Goal: Task Accomplishment & Management: Manage account settings

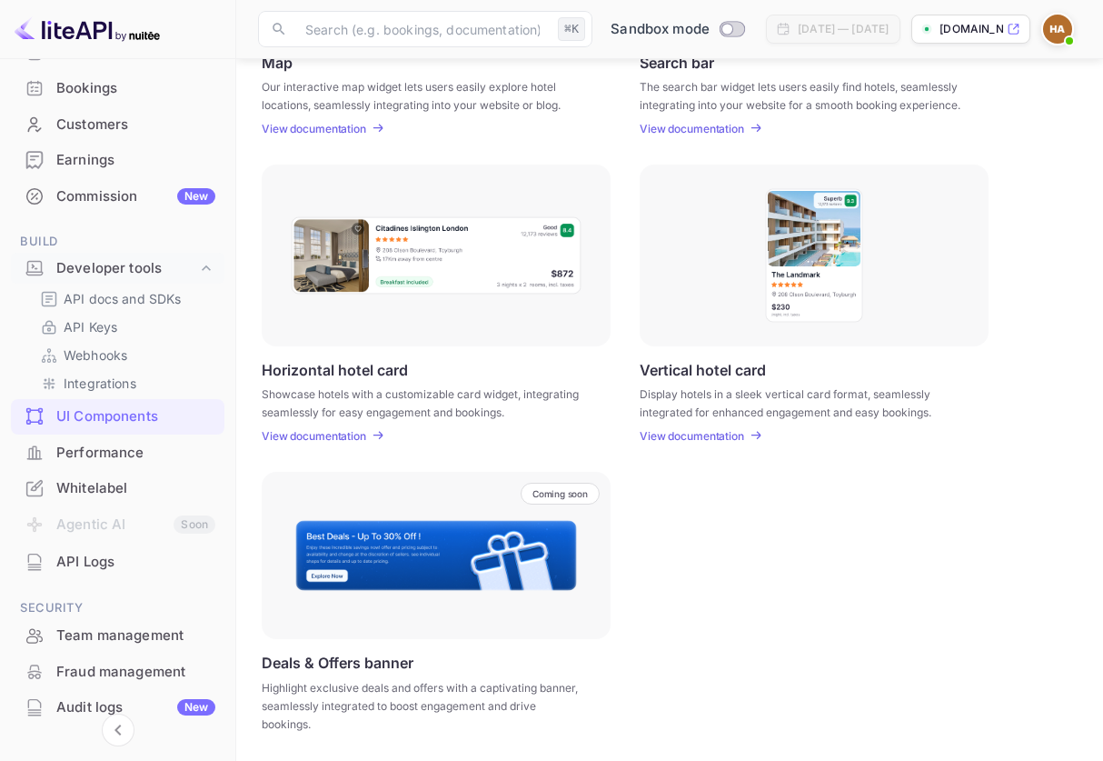
scroll to position [114, 0]
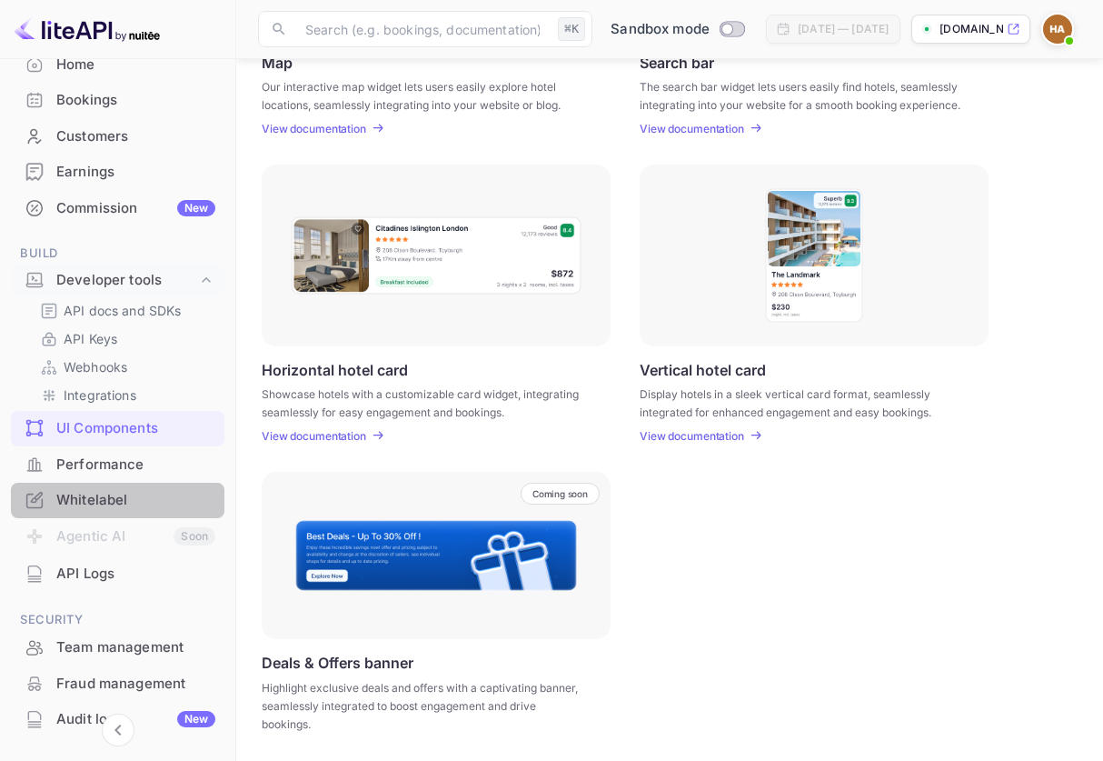
click at [123, 485] on div "Whitelabel" at bounding box center [118, 500] width 214 height 35
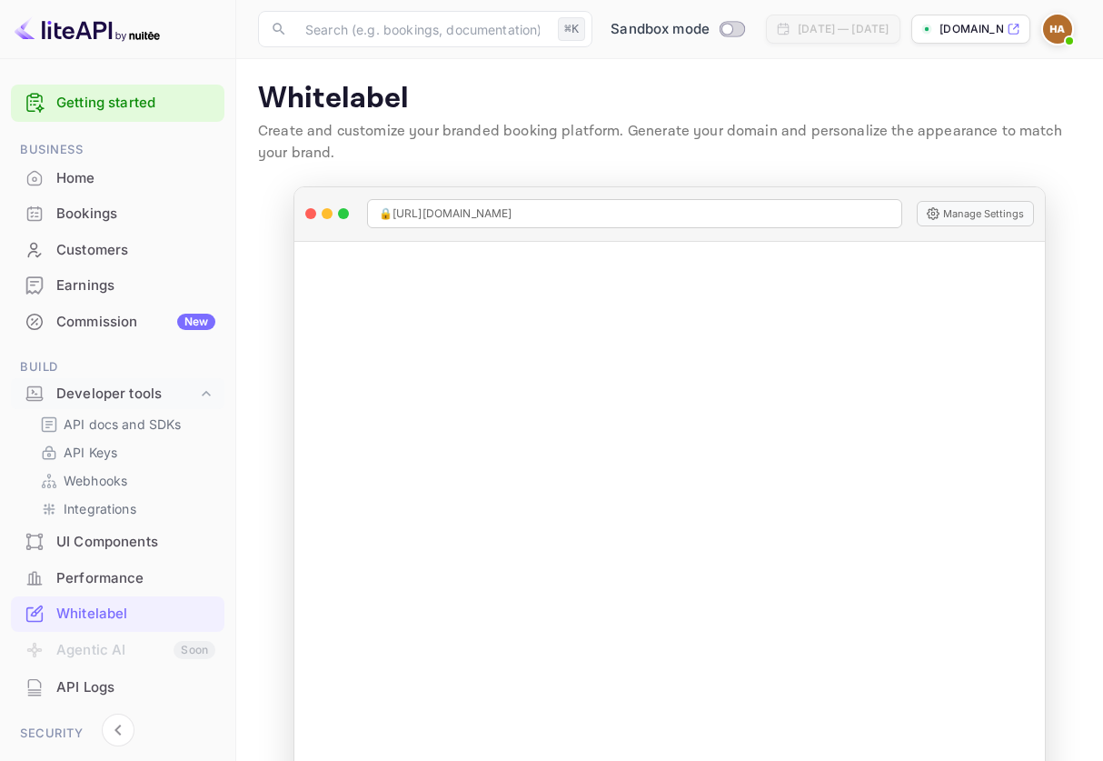
click at [112, 254] on div "Customers" at bounding box center [135, 250] width 159 height 21
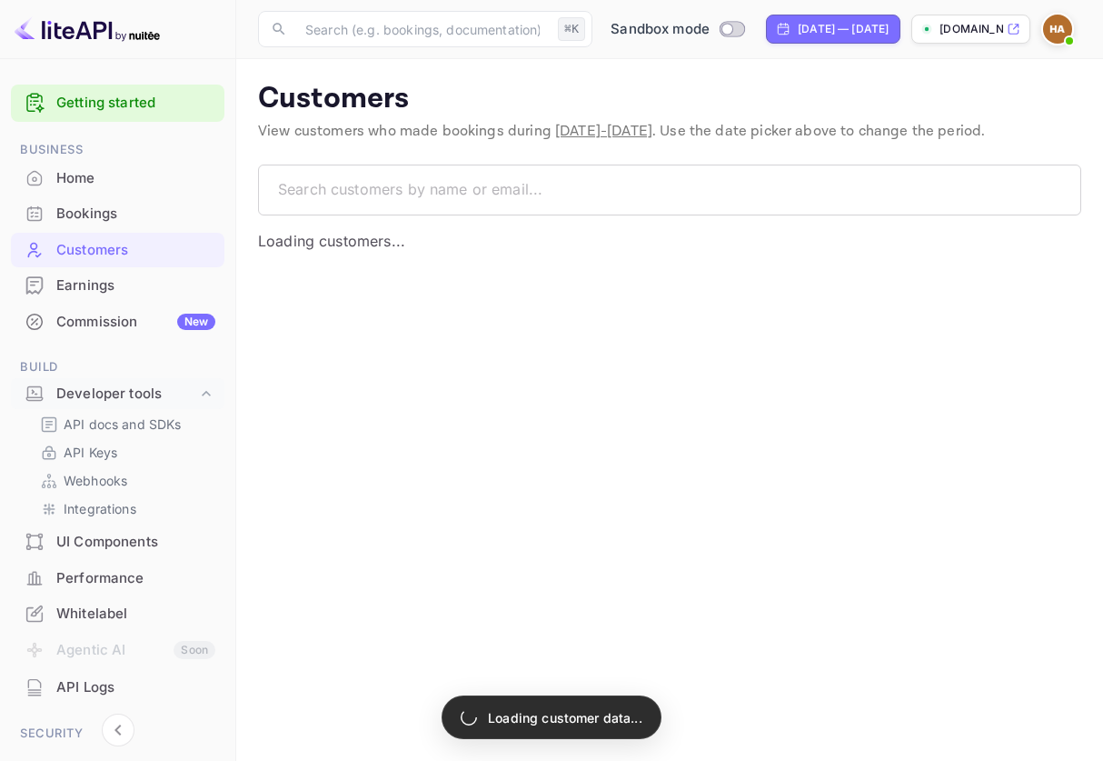
click at [90, 184] on div "Home" at bounding box center [135, 178] width 159 height 21
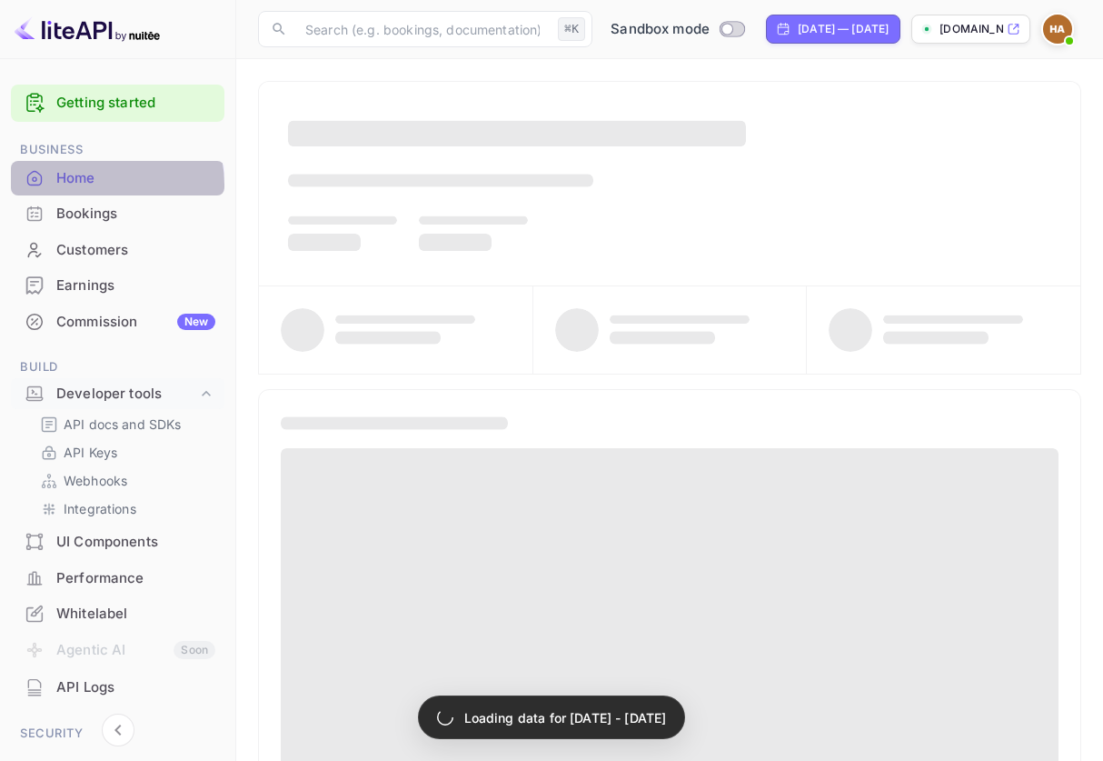
click at [86, 185] on div "Home" at bounding box center [135, 178] width 159 height 21
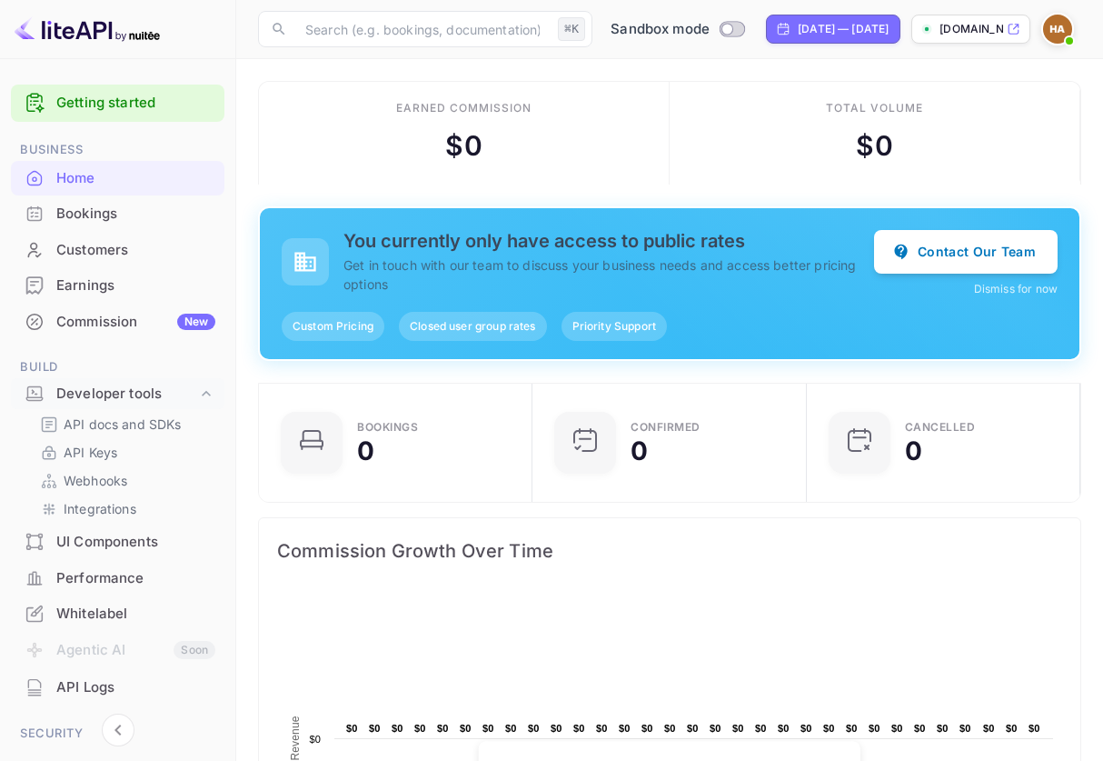
click at [468, 330] on span "Closed user group rates" at bounding box center [472, 326] width 147 height 16
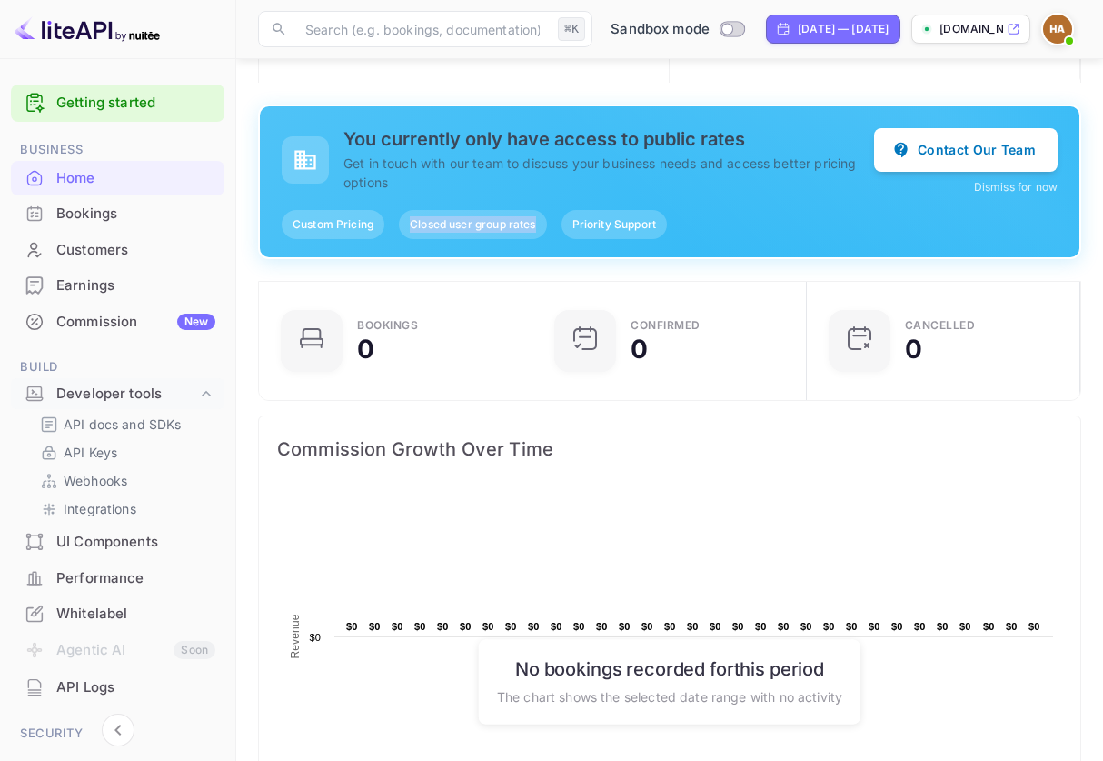
scroll to position [105, 0]
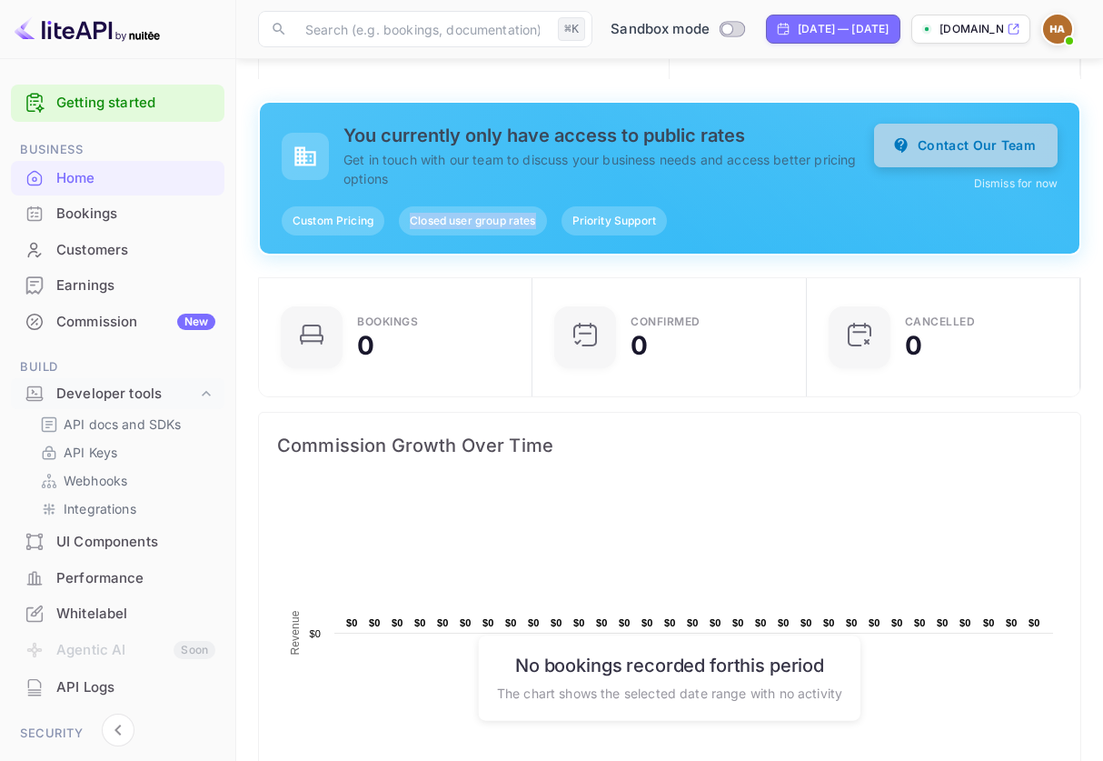
click at [944, 147] on button "Contact Our Team" at bounding box center [966, 146] width 184 height 44
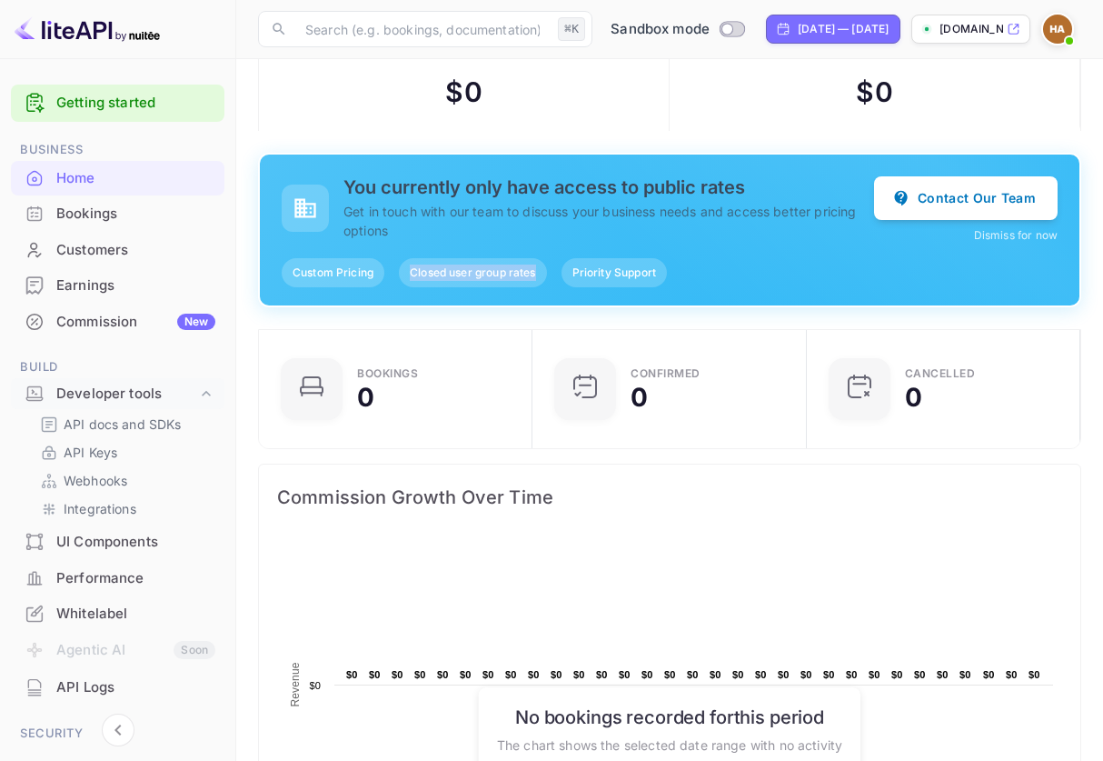
scroll to position [0, 0]
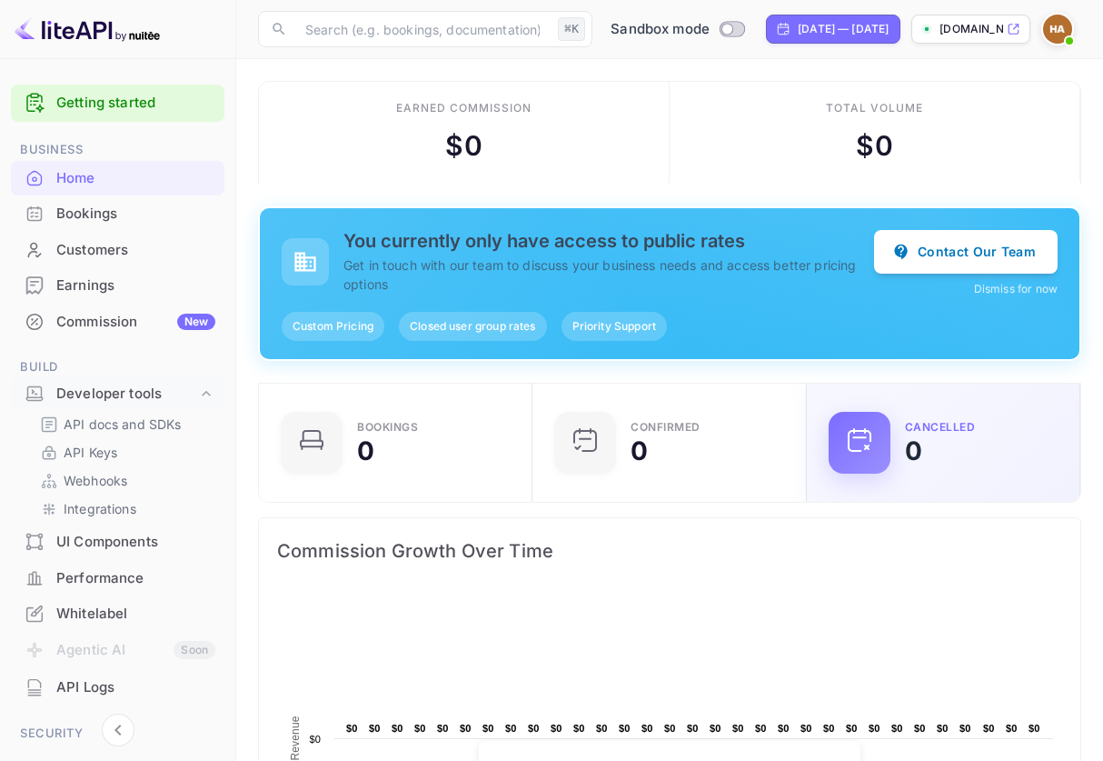
click at [1013, 438] on div "CANCELLED 0" at bounding box center [981, 443] width 153 height 42
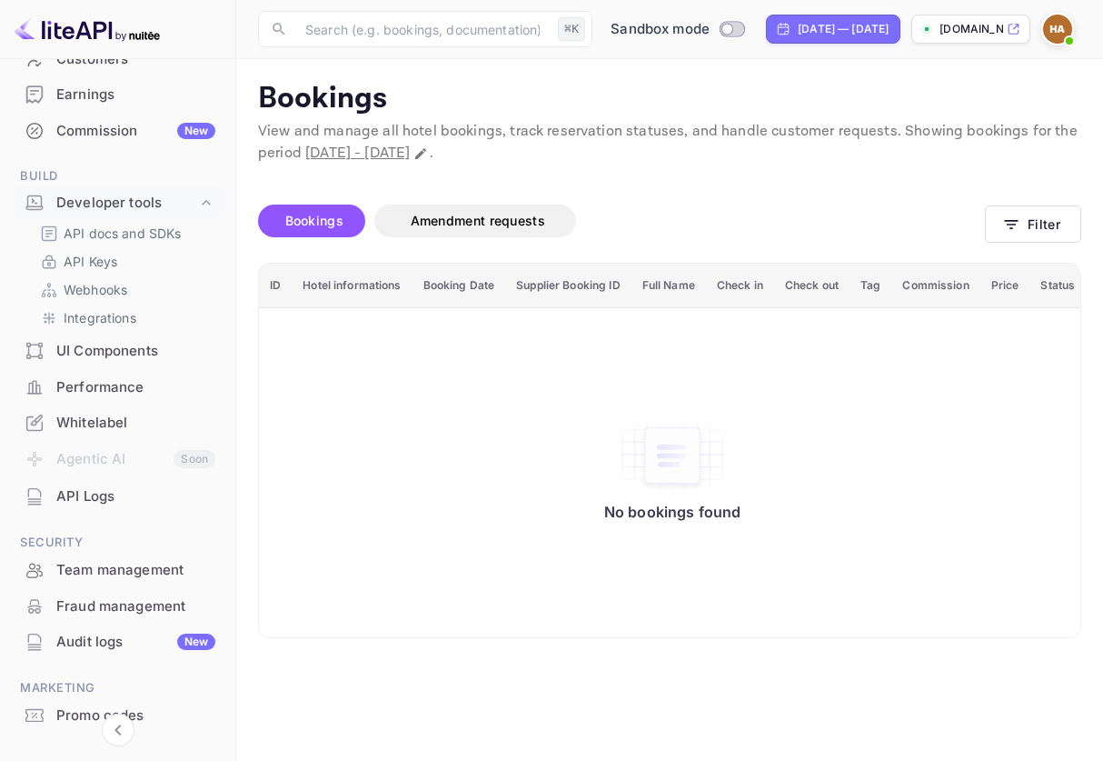
scroll to position [210, 0]
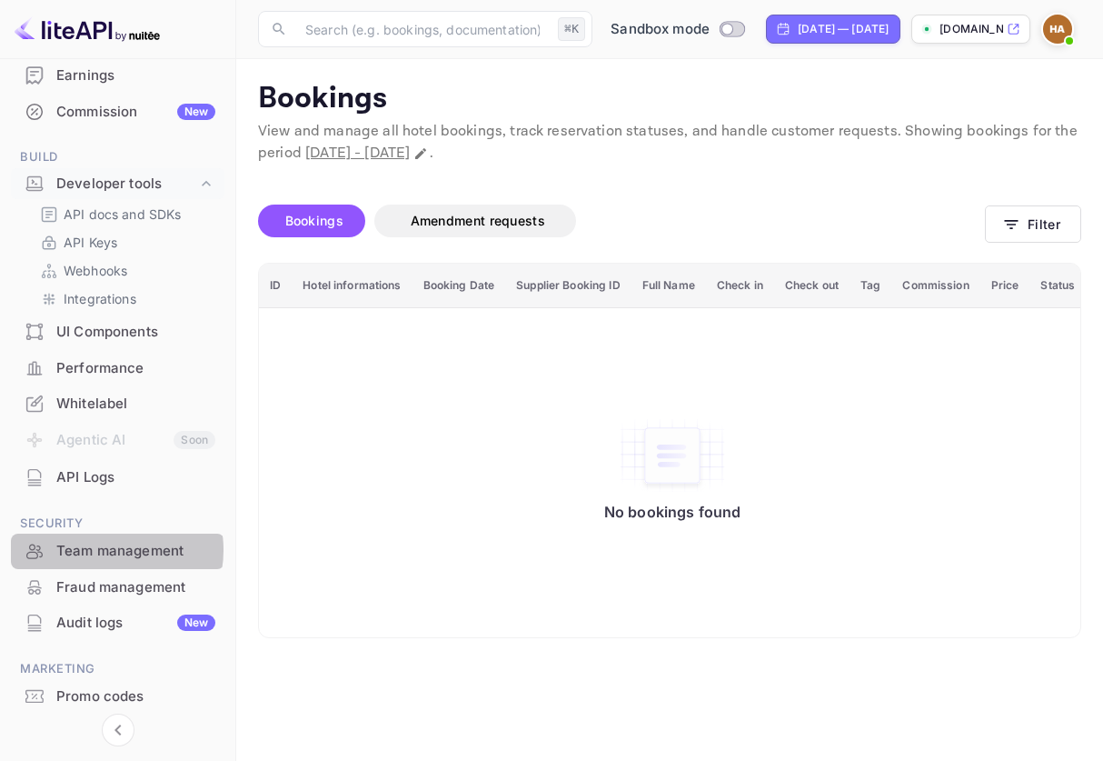
click at [105, 550] on div "Team management" at bounding box center [135, 551] width 159 height 21
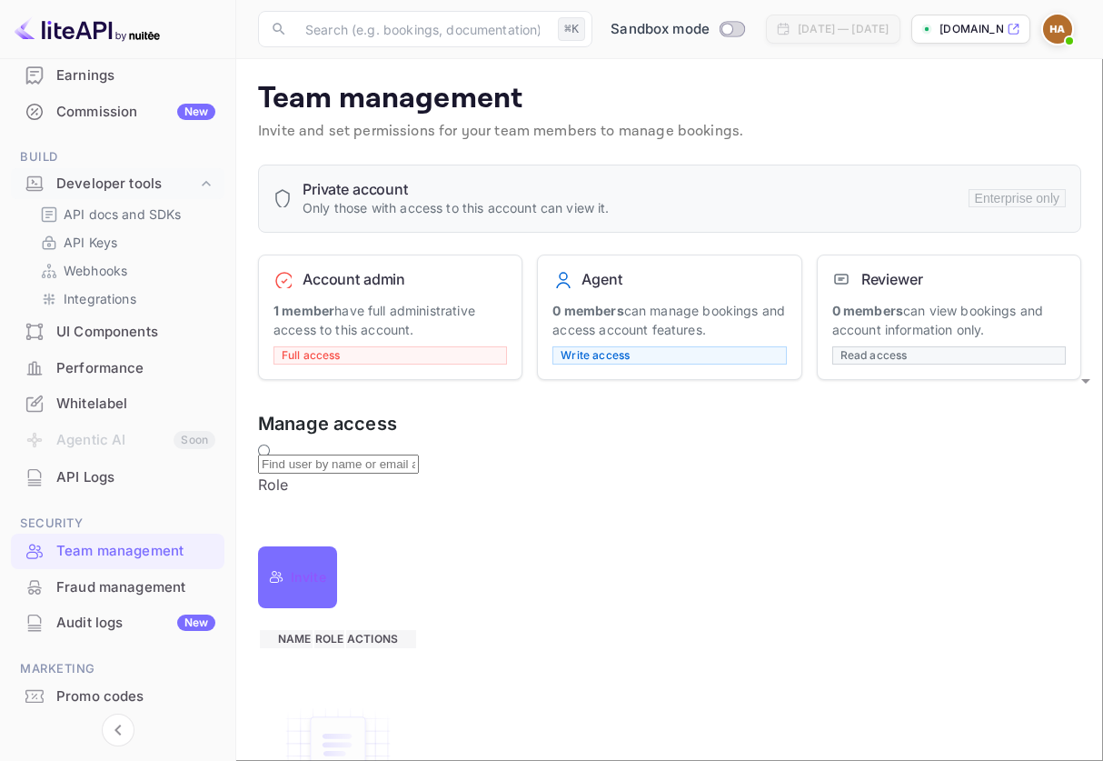
click at [912, 327] on p "0 members can view bookings and account information only." at bounding box center [949, 320] width 234 height 38
click at [682, 320] on p "0 members can manage bookings and access account features." at bounding box center [670, 320] width 234 height 38
click at [791, 482] on body "Getting started Business Home Bookings Customers Earnings Commission New Build …" at bounding box center [551, 450] width 1103 height 901
click at [725, 469] on body "Getting started Business Home Bookings Customers Earnings Commission New Build …" at bounding box center [551, 450] width 1103 height 901
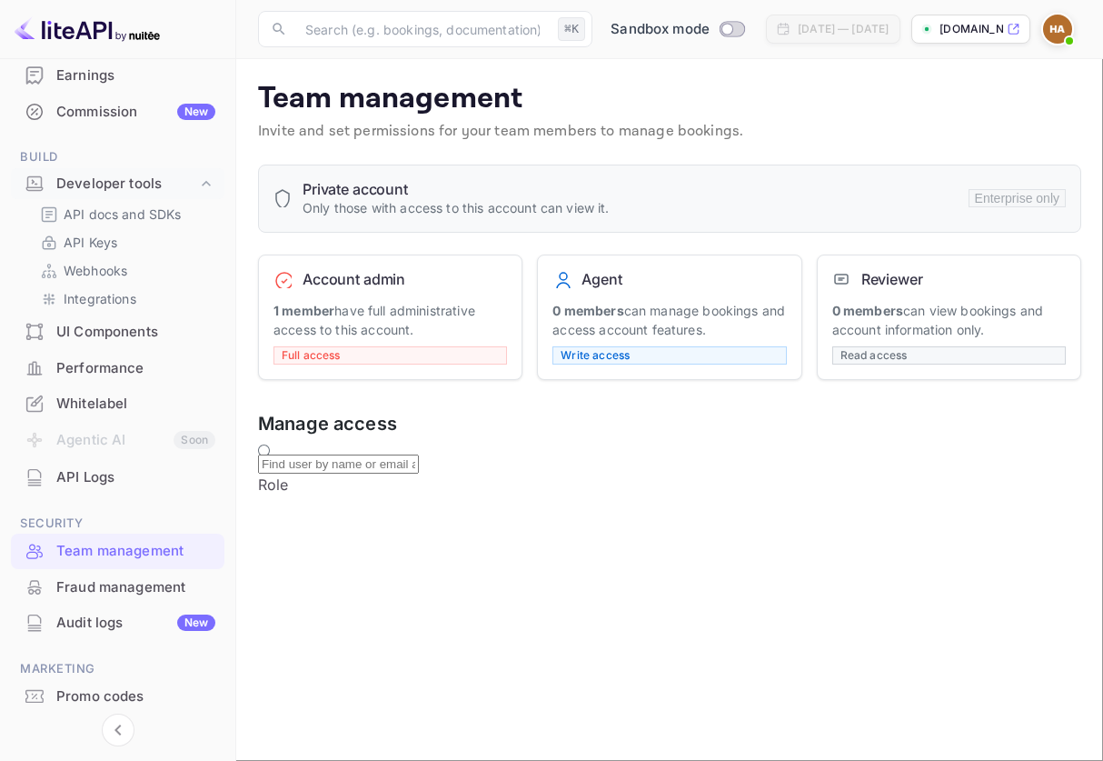
click at [985, 31] on p "[DOMAIN_NAME]..." at bounding box center [972, 29] width 64 height 16
click at [1056, 25] on img at bounding box center [1057, 29] width 29 height 29
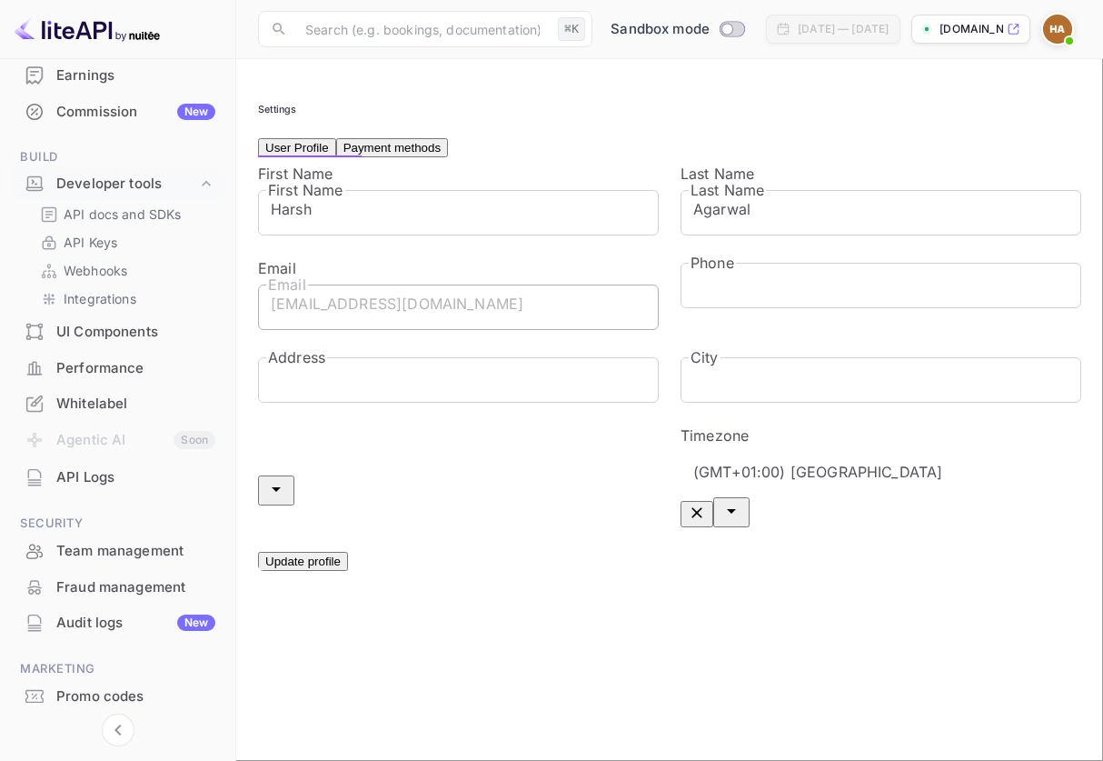
click at [1054, 33] on img at bounding box center [1057, 29] width 29 height 29
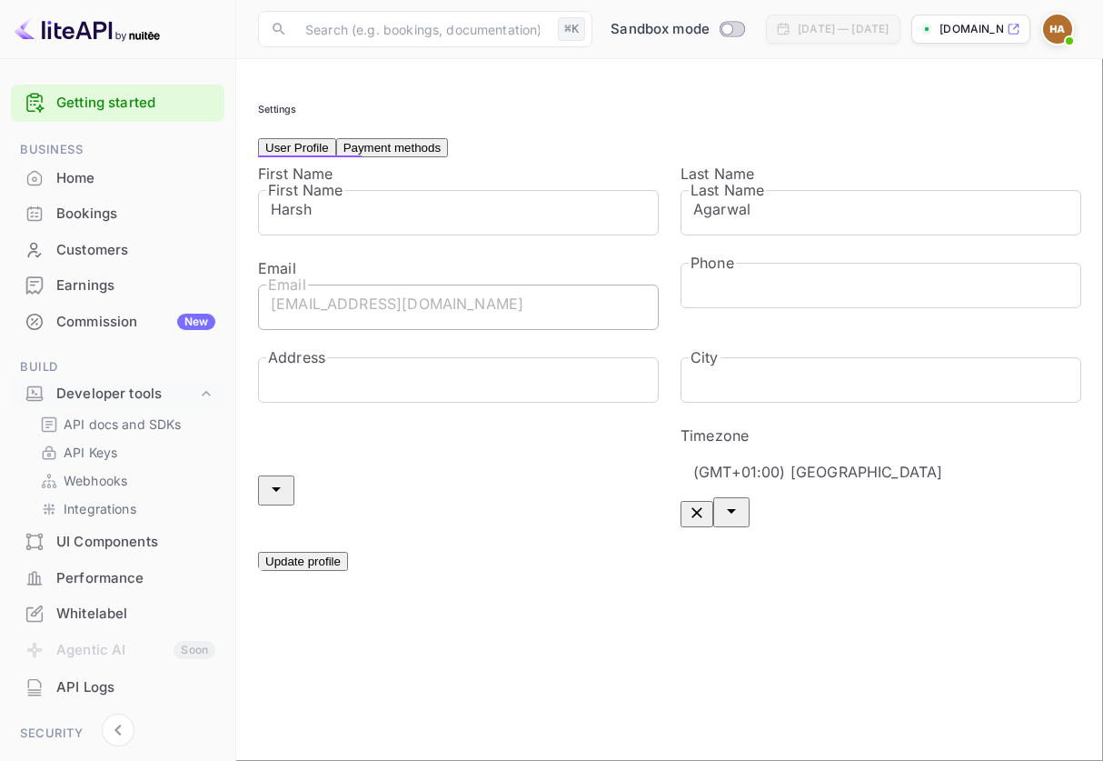
click at [1061, 20] on img at bounding box center [1057, 29] width 29 height 29
click at [1061, 38] on span at bounding box center [1070, 41] width 18 height 18
click at [607, 760] on div at bounding box center [551, 775] width 1103 height 0
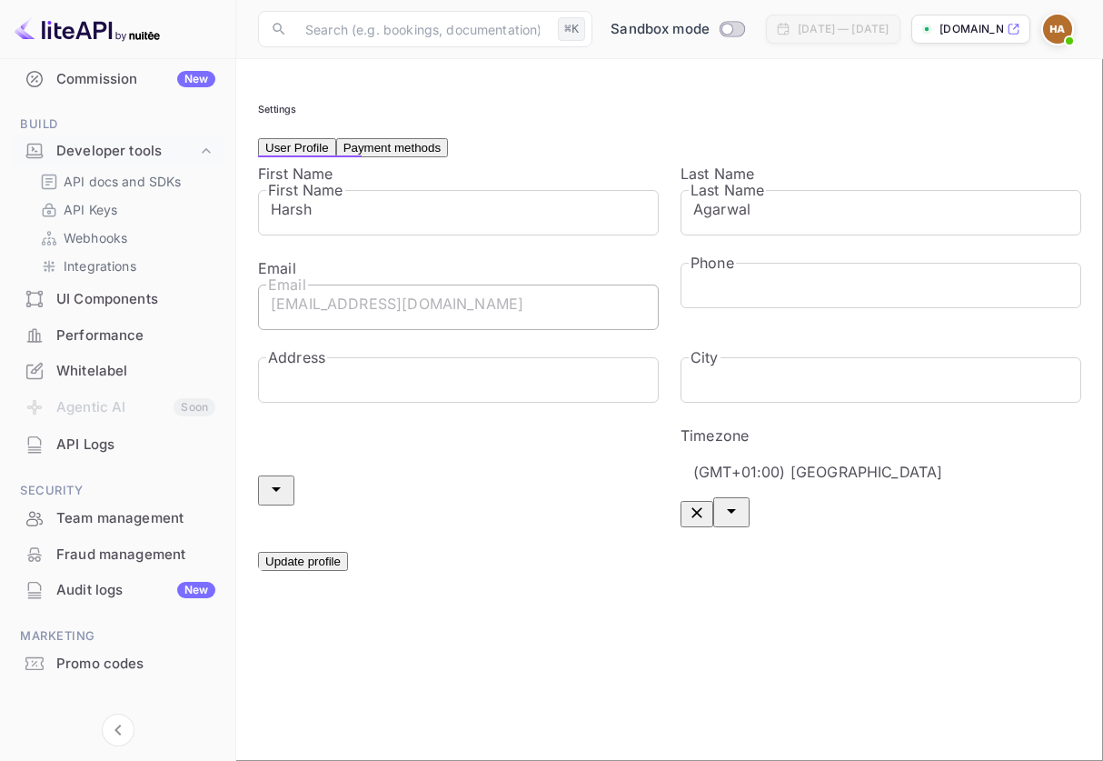
scroll to position [264, 0]
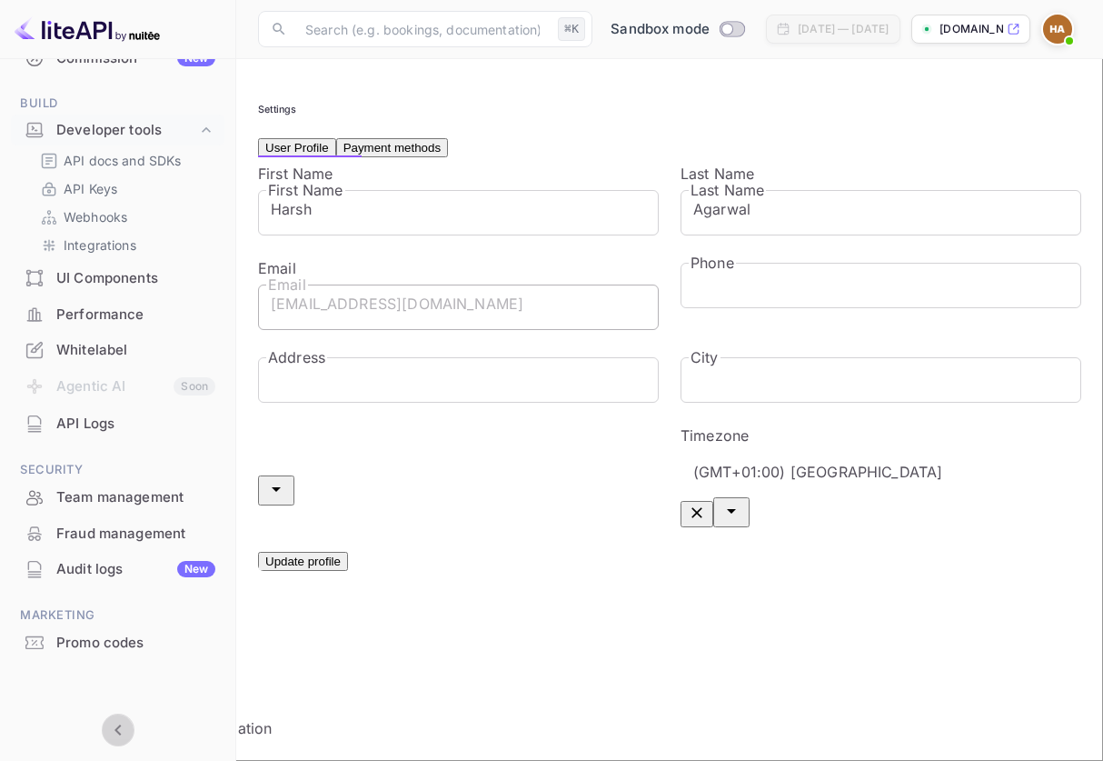
click at [115, 729] on icon "Collapse navigation" at bounding box center [118, 729] width 6 height 11
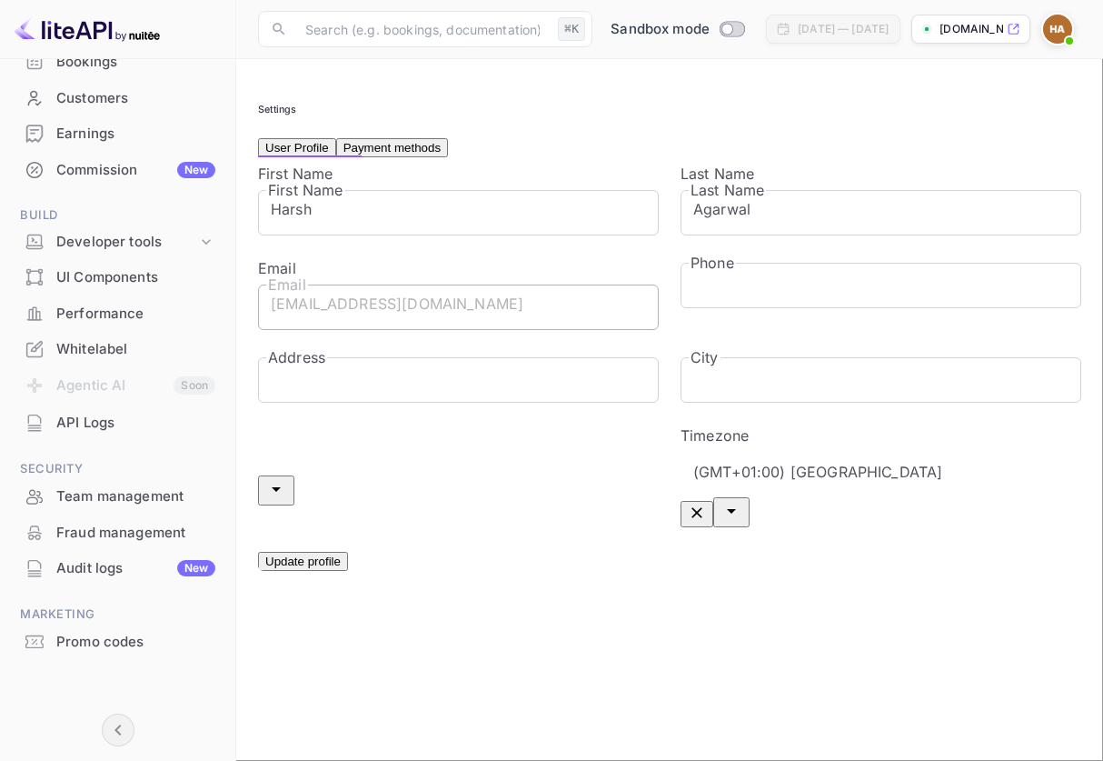
scroll to position [151, 0]
click at [432, 157] on button "Payment methods" at bounding box center [392, 147] width 112 height 19
